Goal: Information Seeking & Learning: Understand process/instructions

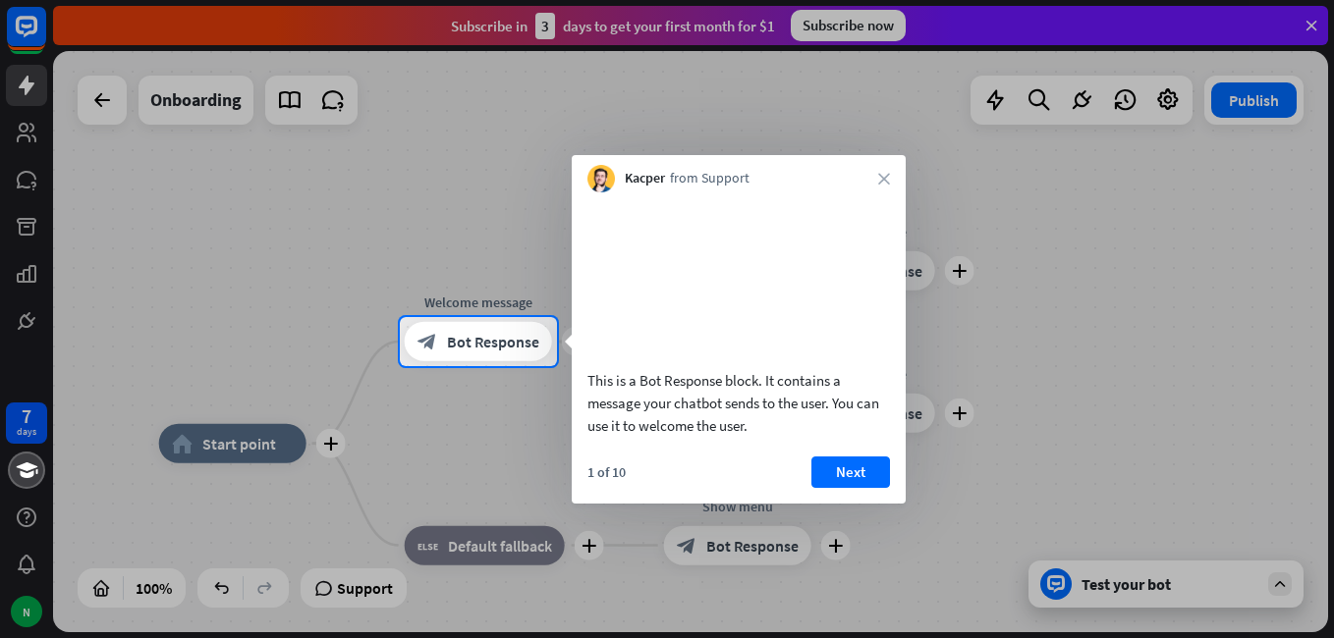
click at [856, 488] on button "Next" at bounding box center [850, 472] width 79 height 31
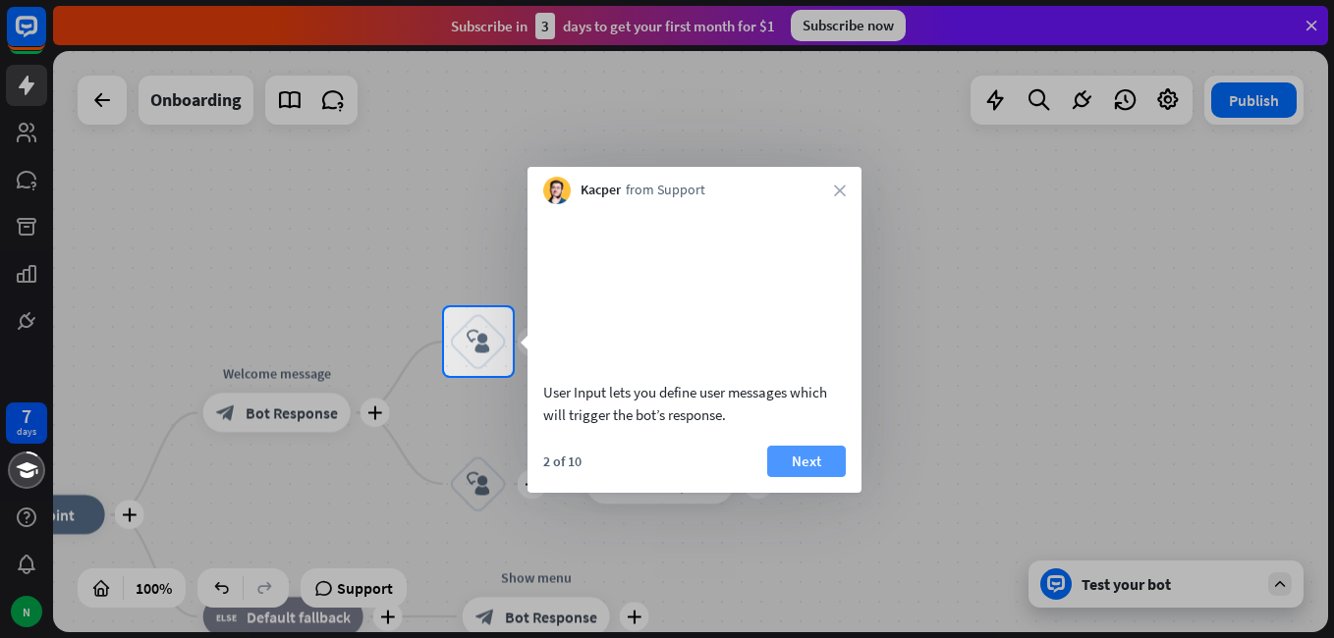
click at [794, 474] on button "Next" at bounding box center [806, 461] width 79 height 31
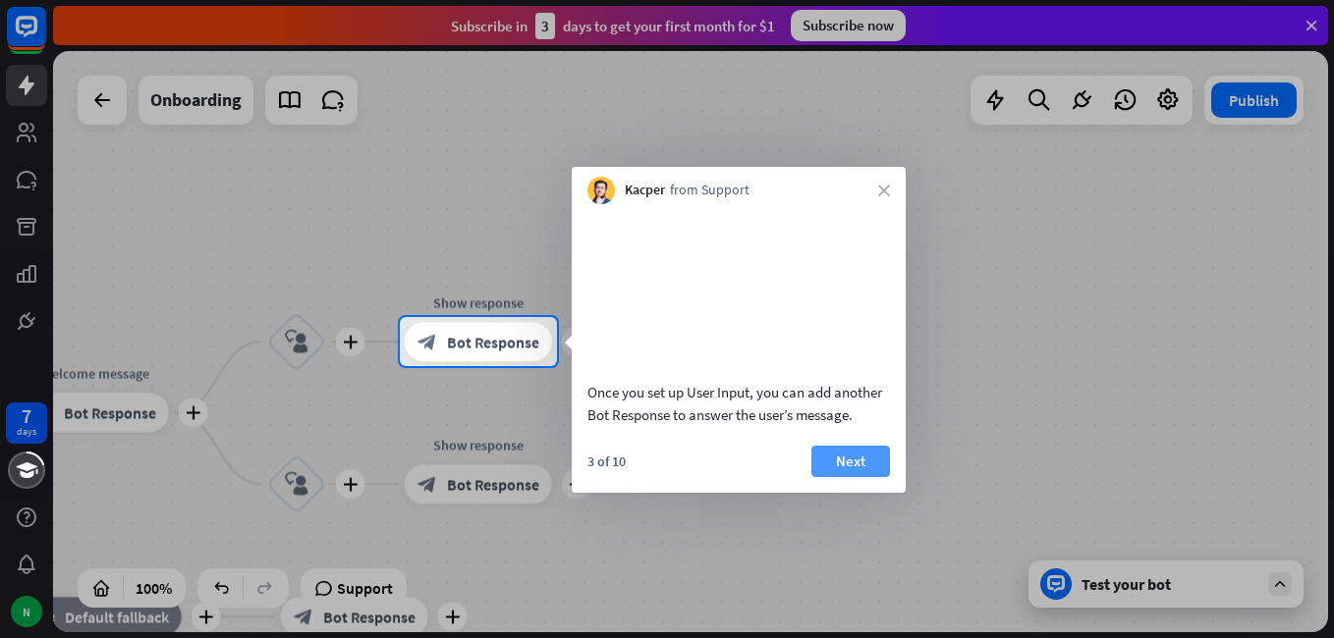
click at [849, 477] on button "Next" at bounding box center [850, 461] width 79 height 31
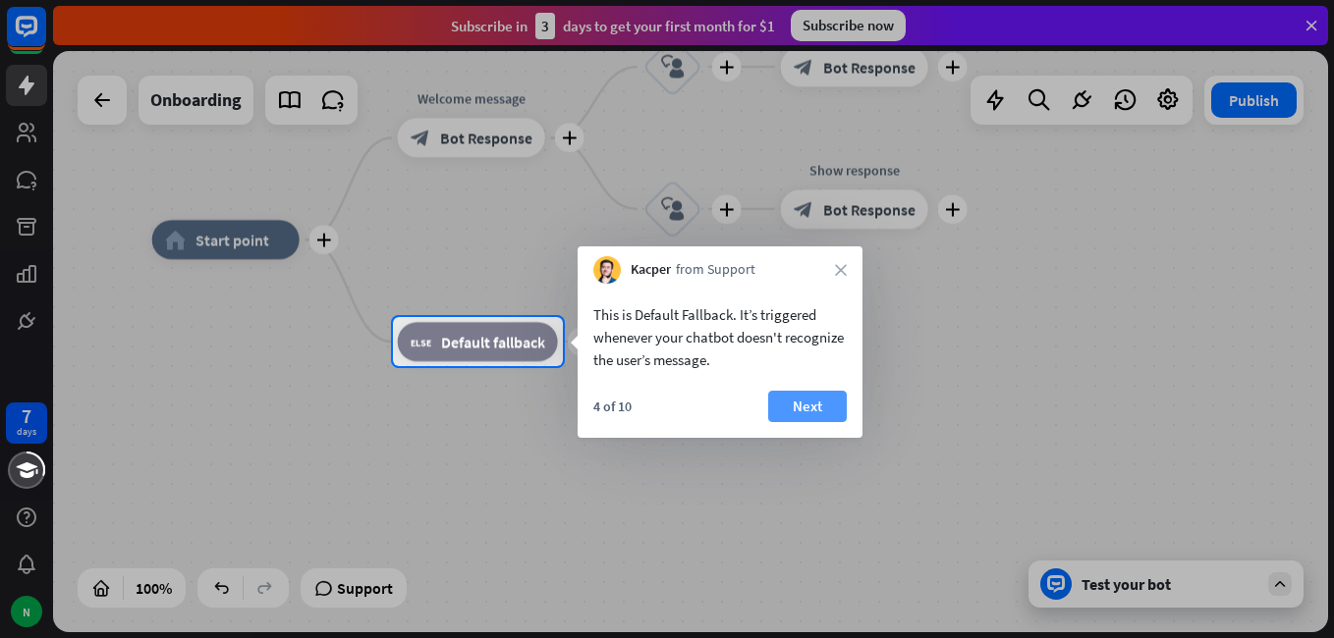
click at [801, 405] on button "Next" at bounding box center [807, 406] width 79 height 31
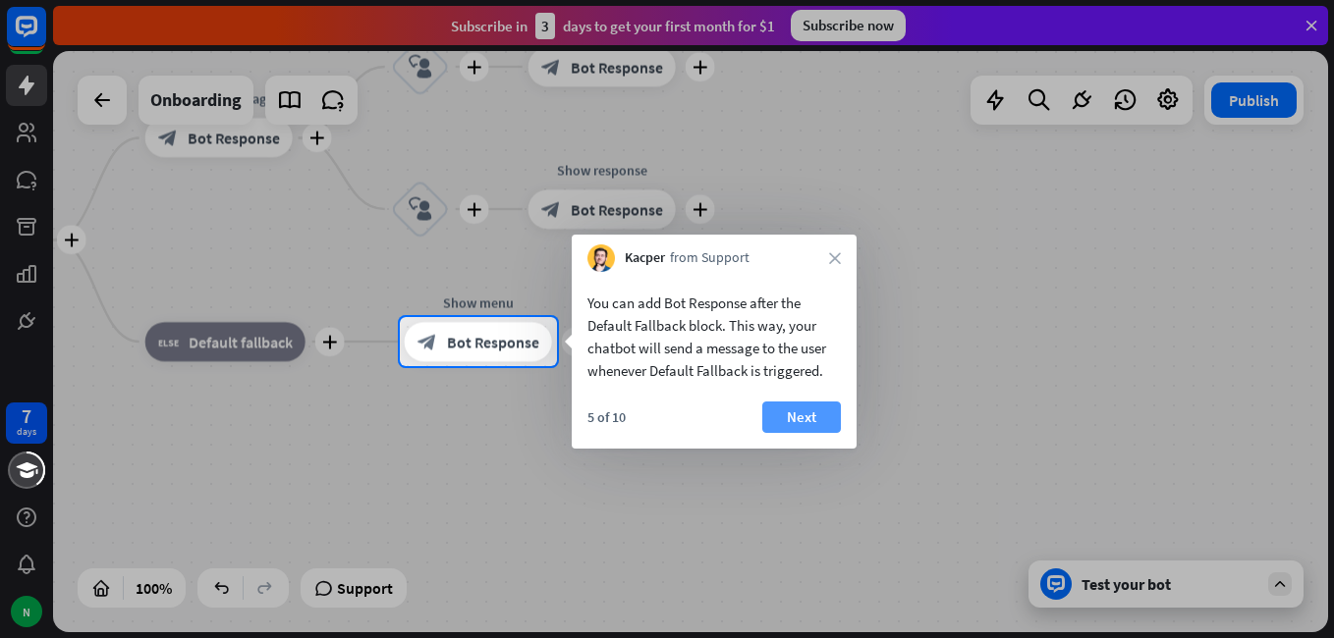
click at [799, 416] on button "Next" at bounding box center [801, 417] width 79 height 31
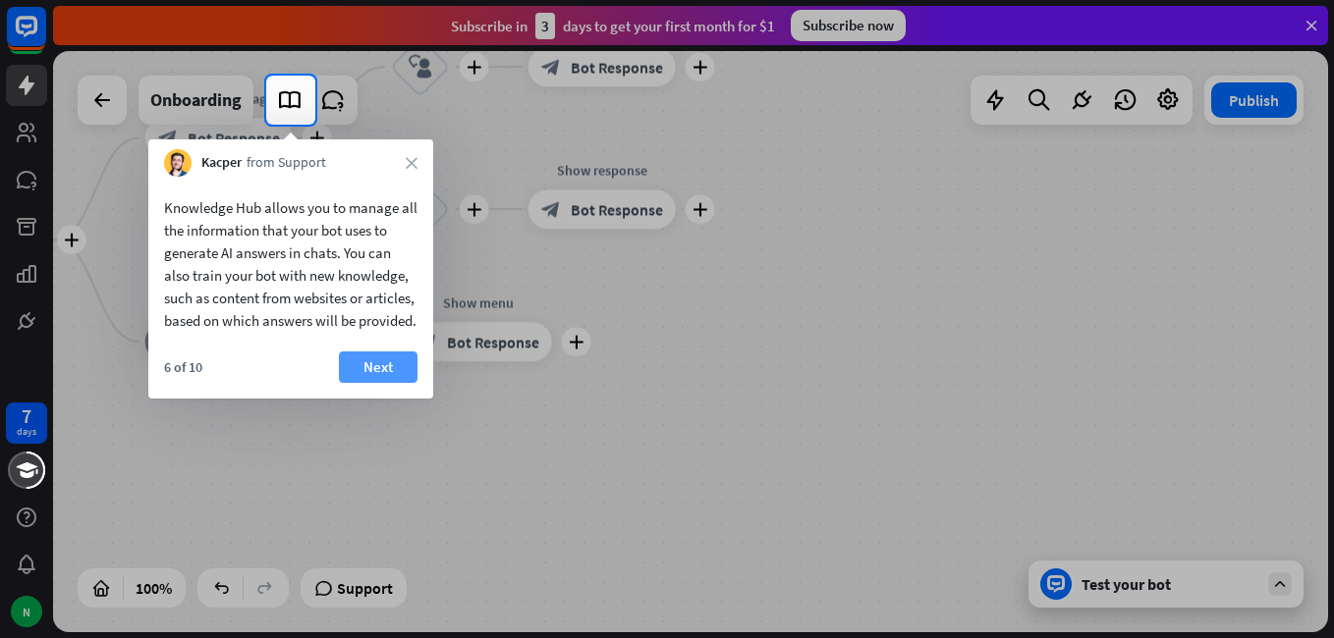
click at [368, 383] on button "Next" at bounding box center [378, 367] width 79 height 31
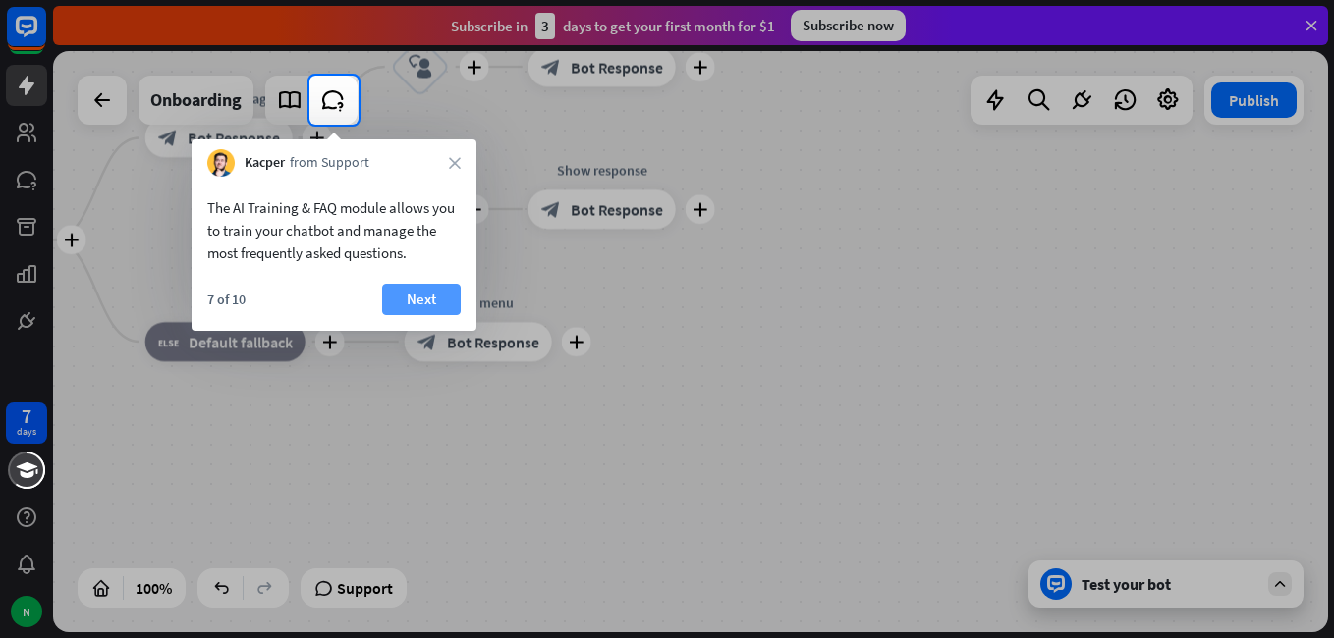
click at [438, 302] on button "Next" at bounding box center [421, 299] width 79 height 31
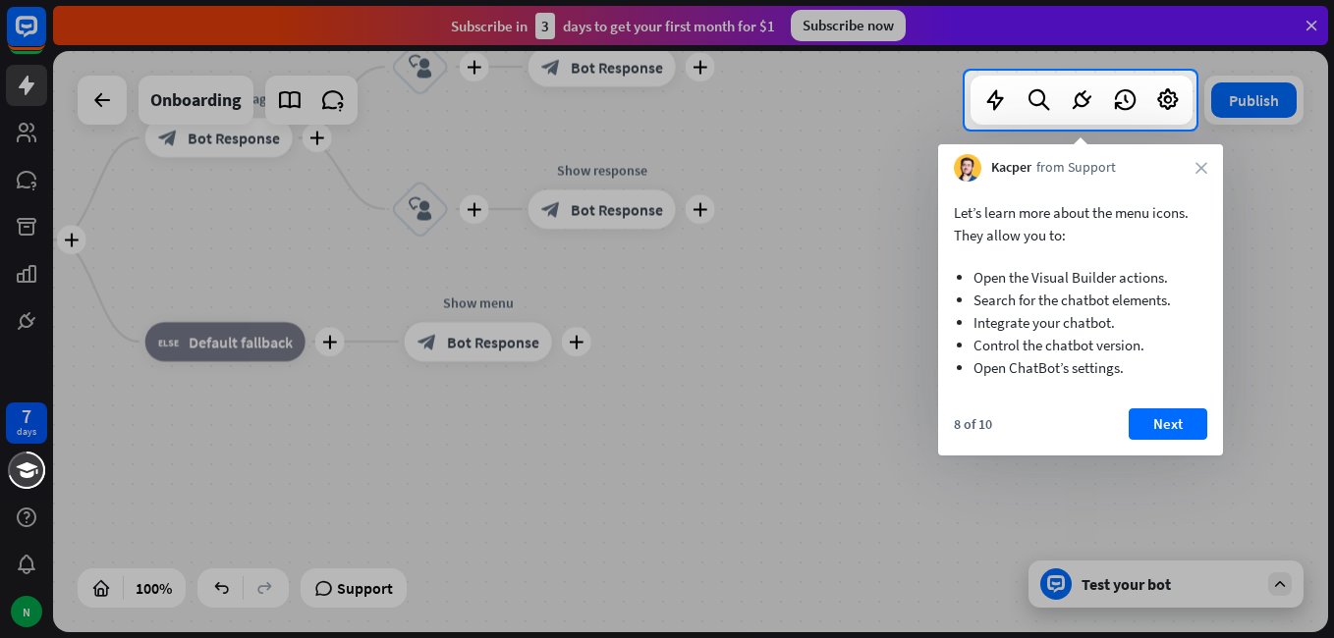
click at [1179, 428] on button "Next" at bounding box center [1168, 424] width 79 height 31
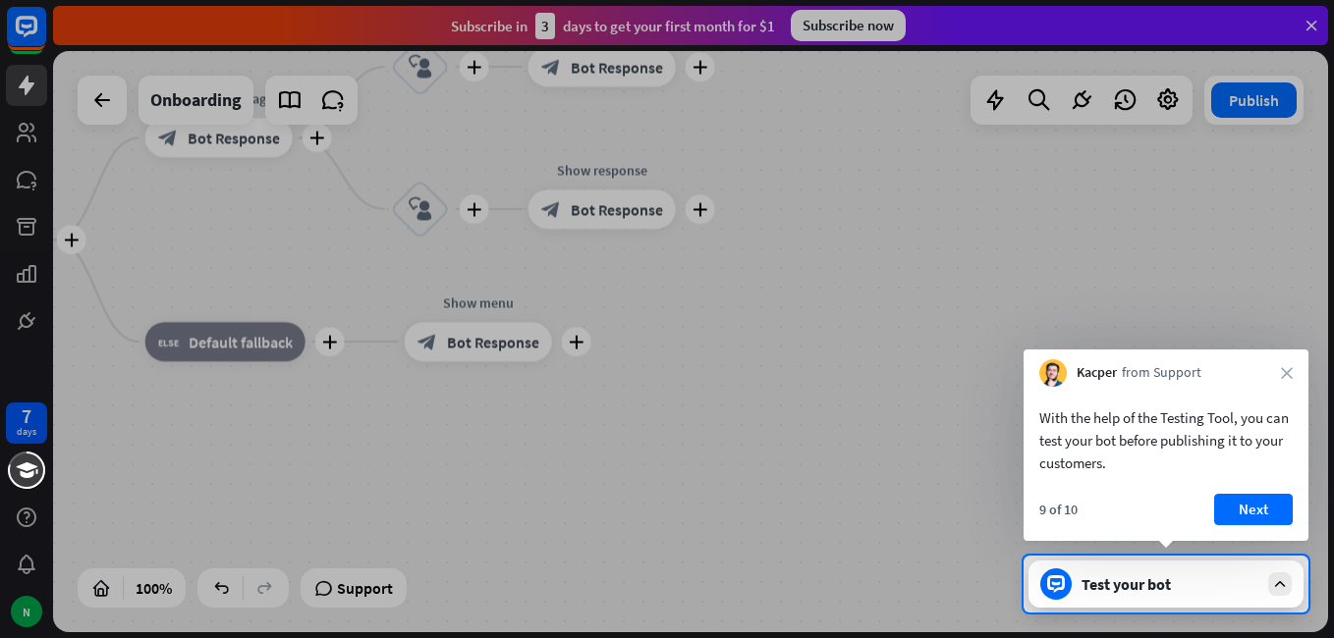
click at [1256, 519] on button "Next" at bounding box center [1253, 509] width 79 height 31
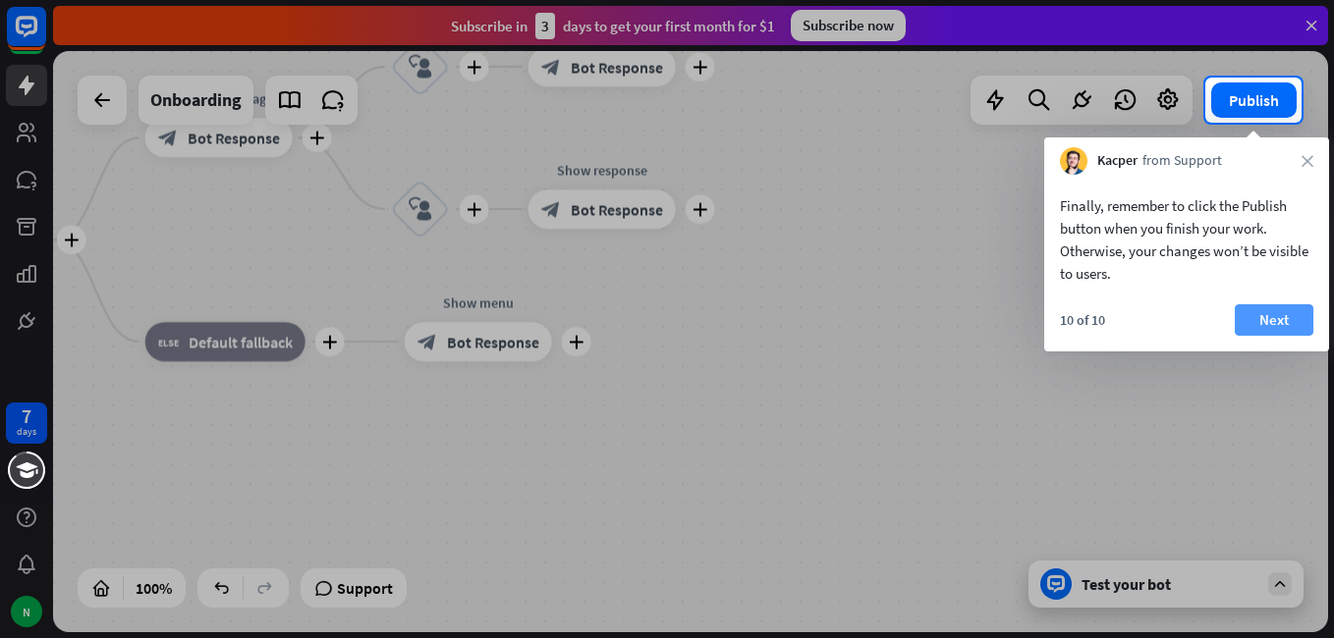
click at [1271, 321] on button "Next" at bounding box center [1274, 320] width 79 height 31
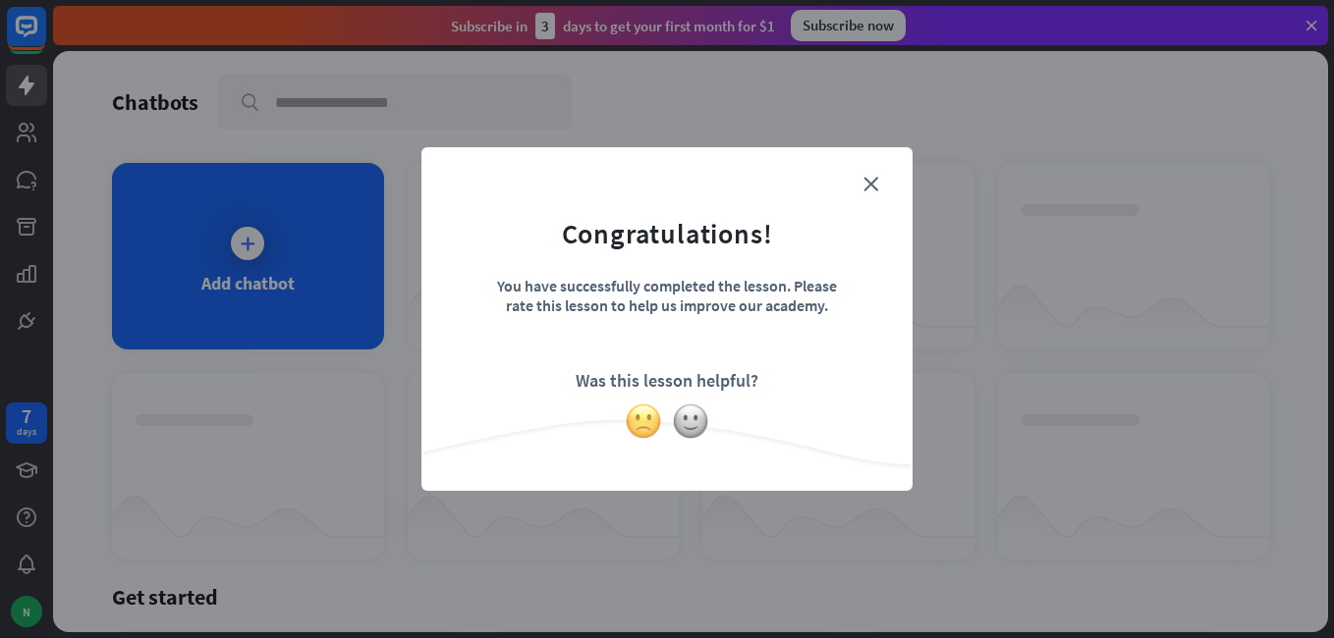
click at [642, 434] on img at bounding box center [643, 421] width 37 height 37
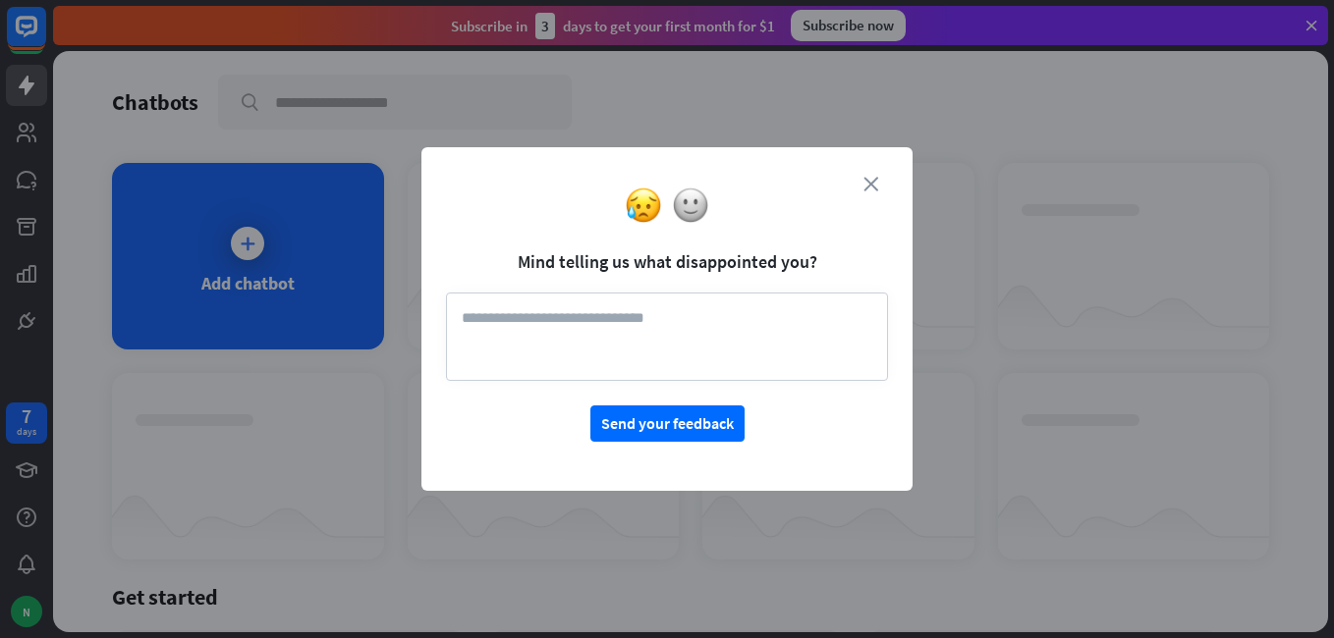
click at [877, 178] on icon "close" at bounding box center [870, 184] width 15 height 15
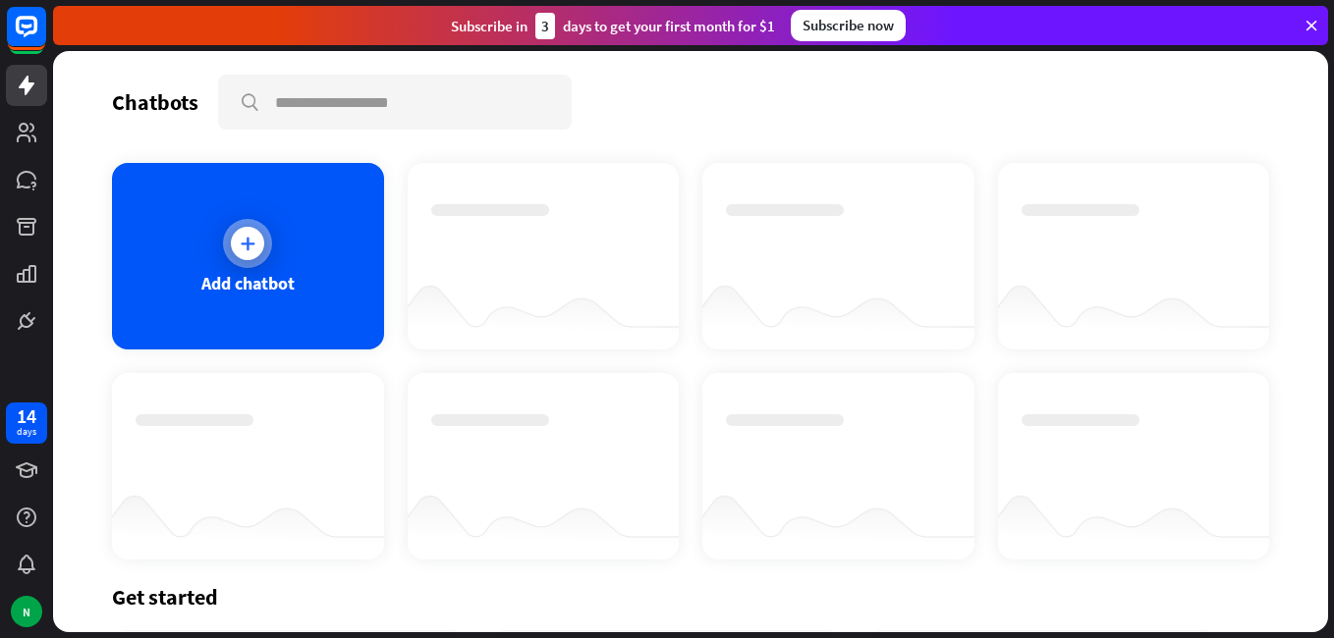
click at [234, 278] on div "Add chatbot" at bounding box center [247, 283] width 93 height 23
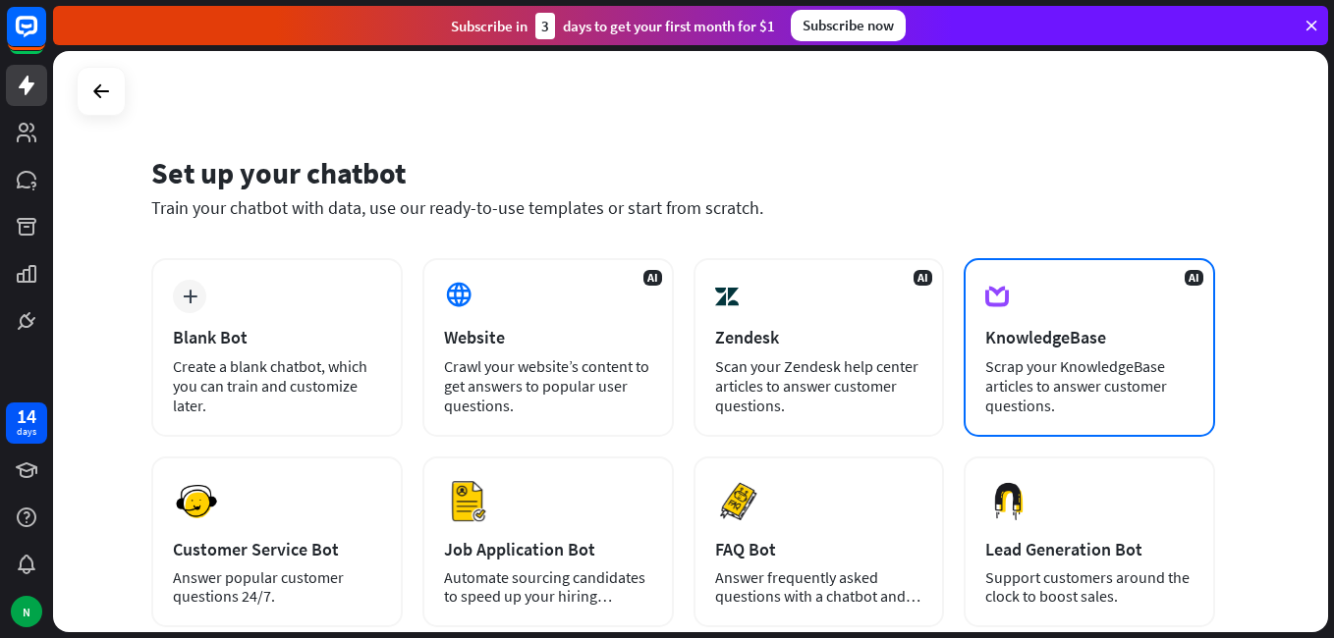
click at [1071, 347] on div "KnowledgeBase" at bounding box center [1089, 337] width 208 height 23
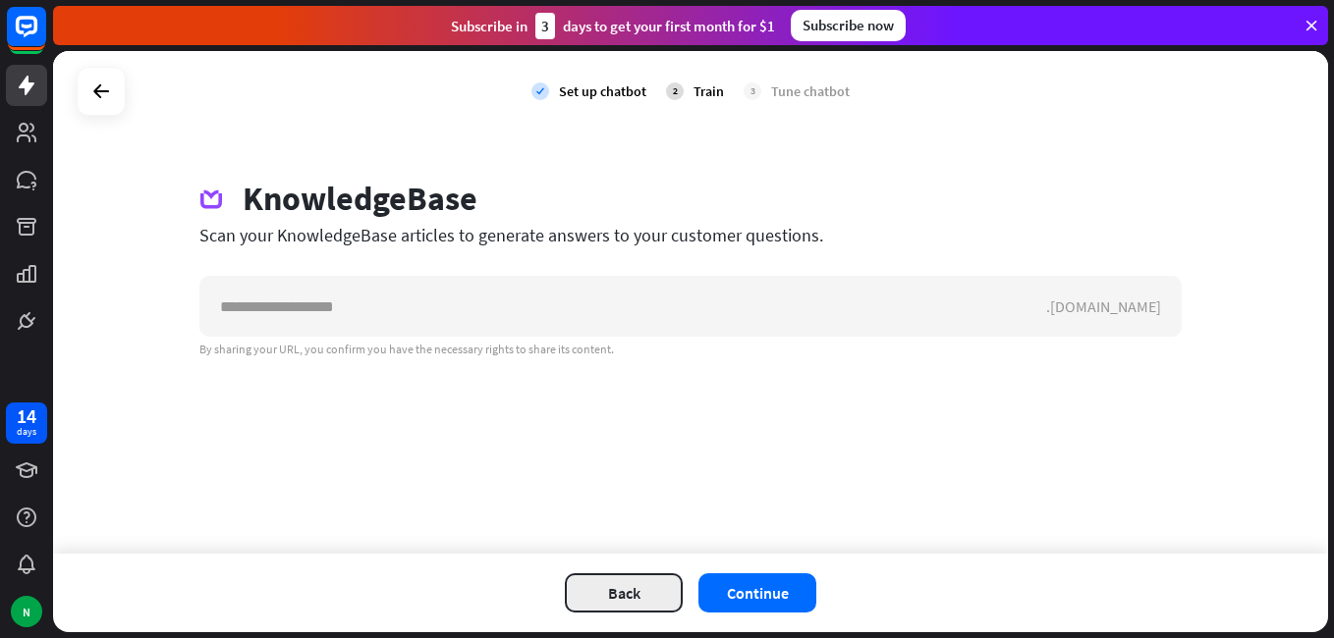
click at [619, 593] on button "Back" at bounding box center [624, 593] width 118 height 39
